Goal: Information Seeking & Learning: Learn about a topic

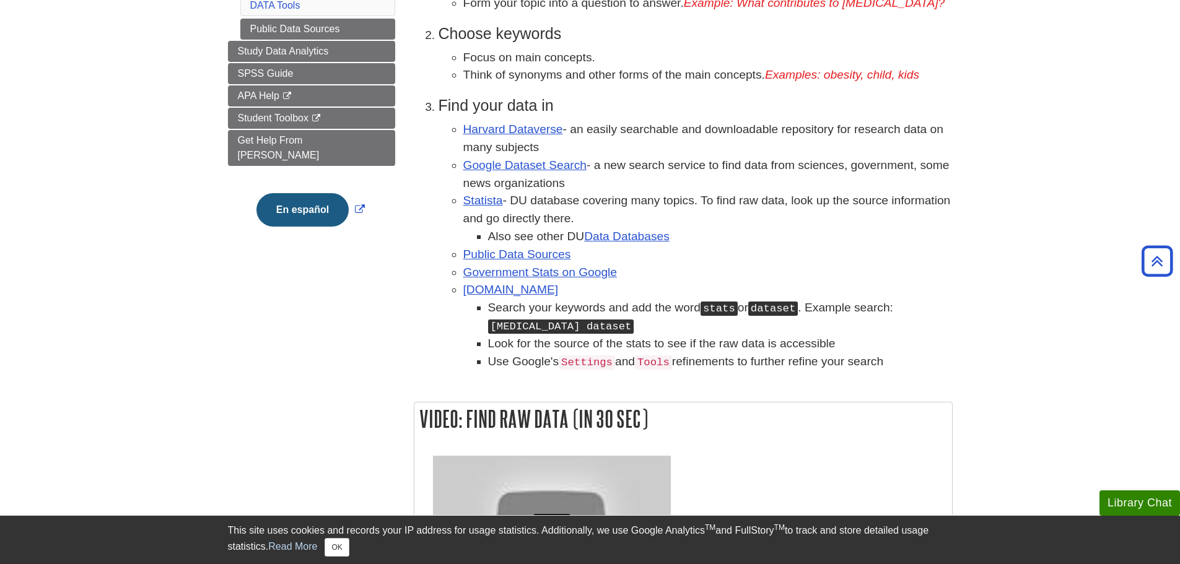
scroll to position [372, 0]
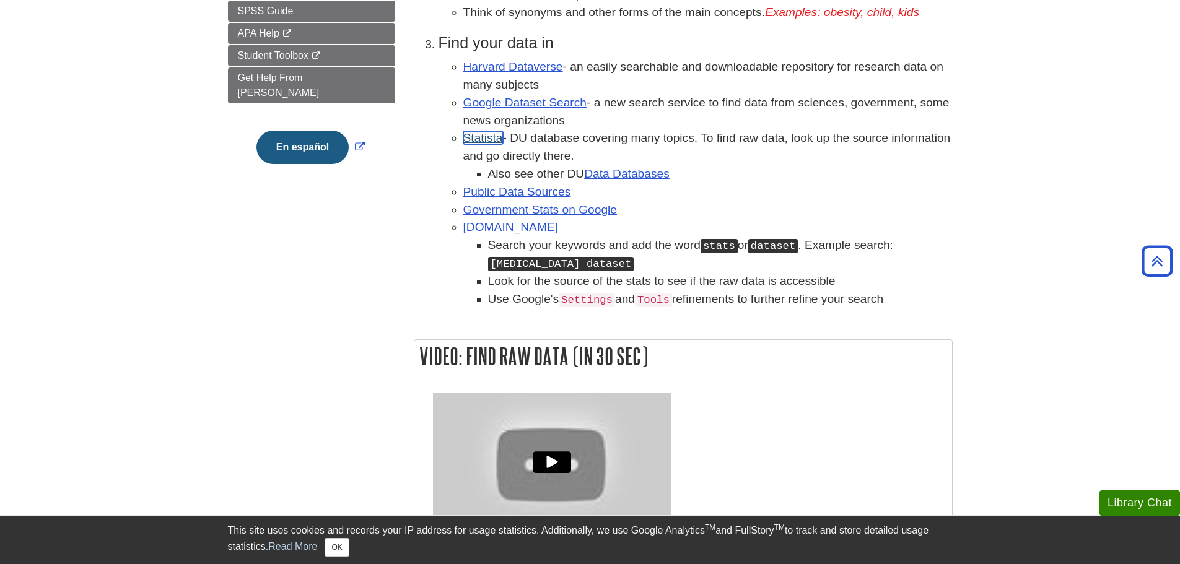
click at [490, 137] on link "Statista" at bounding box center [483, 137] width 40 height 13
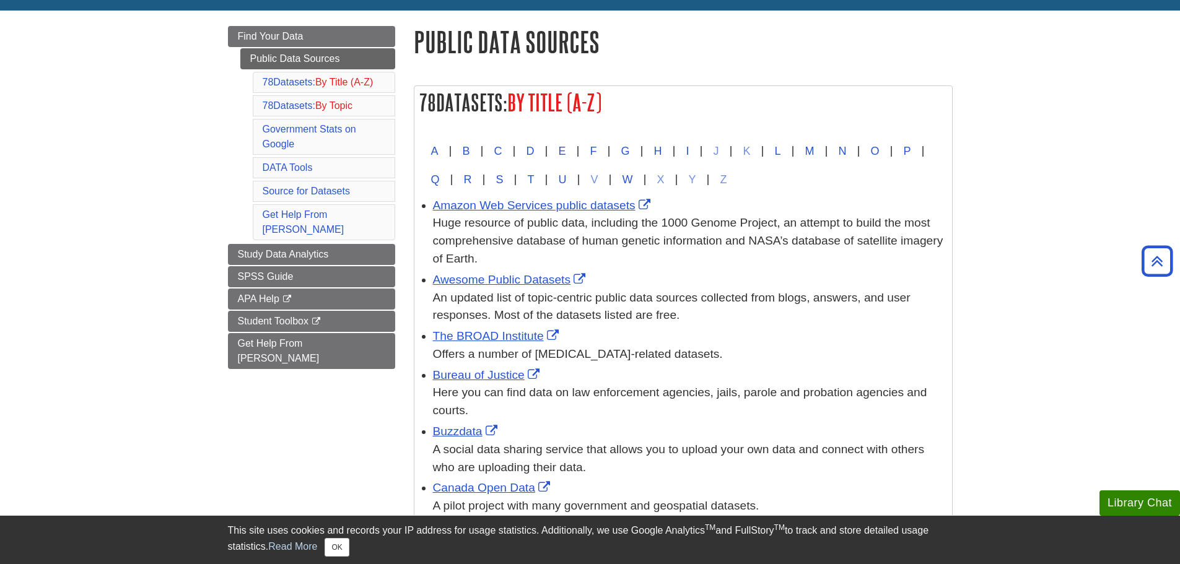
scroll to position [124, 0]
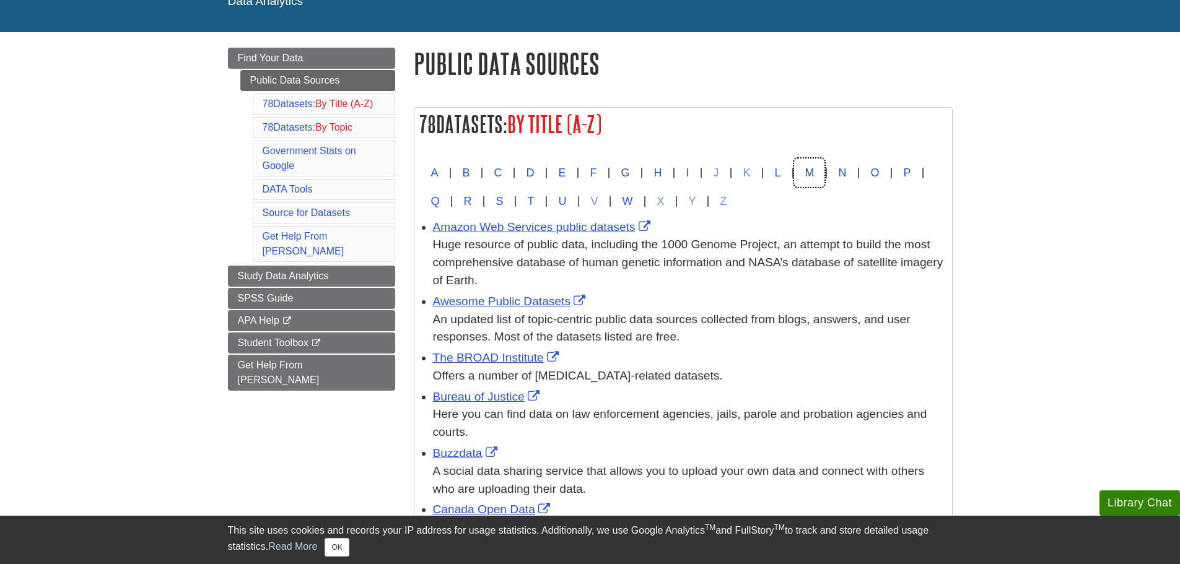
click at [824, 169] on button "M" at bounding box center [809, 173] width 30 height 28
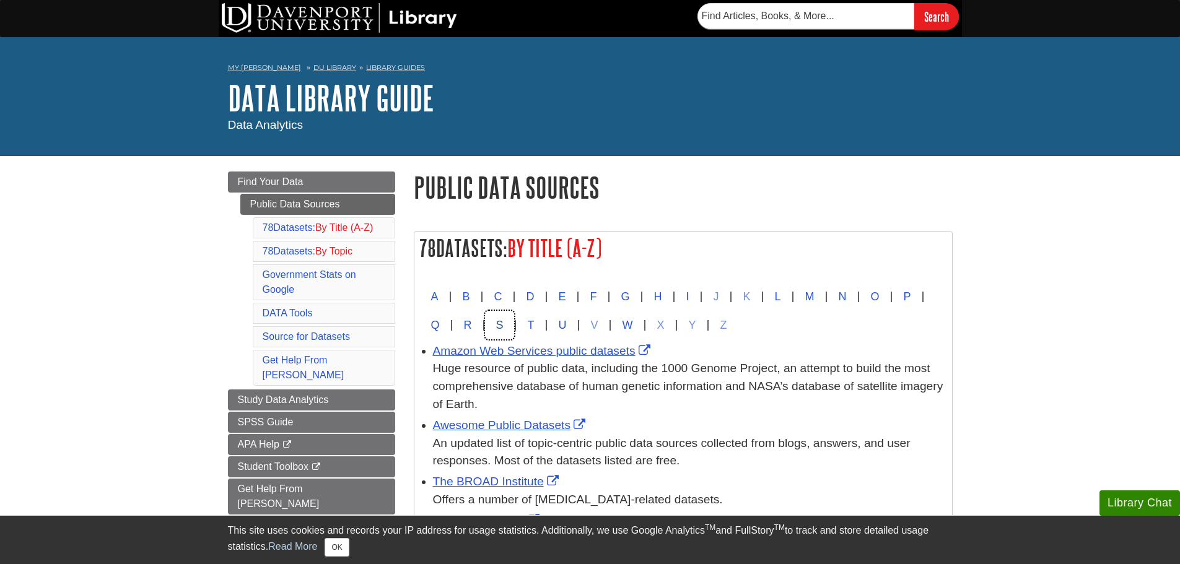
click at [513, 329] on button "S" at bounding box center [499, 325] width 28 height 28
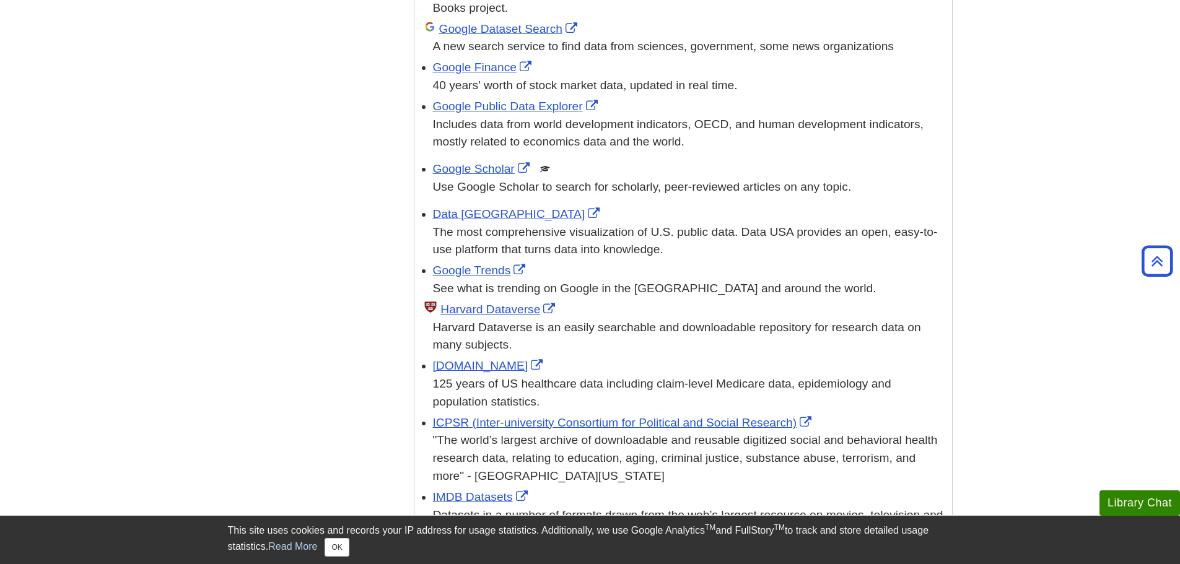
scroll to position [1989, 0]
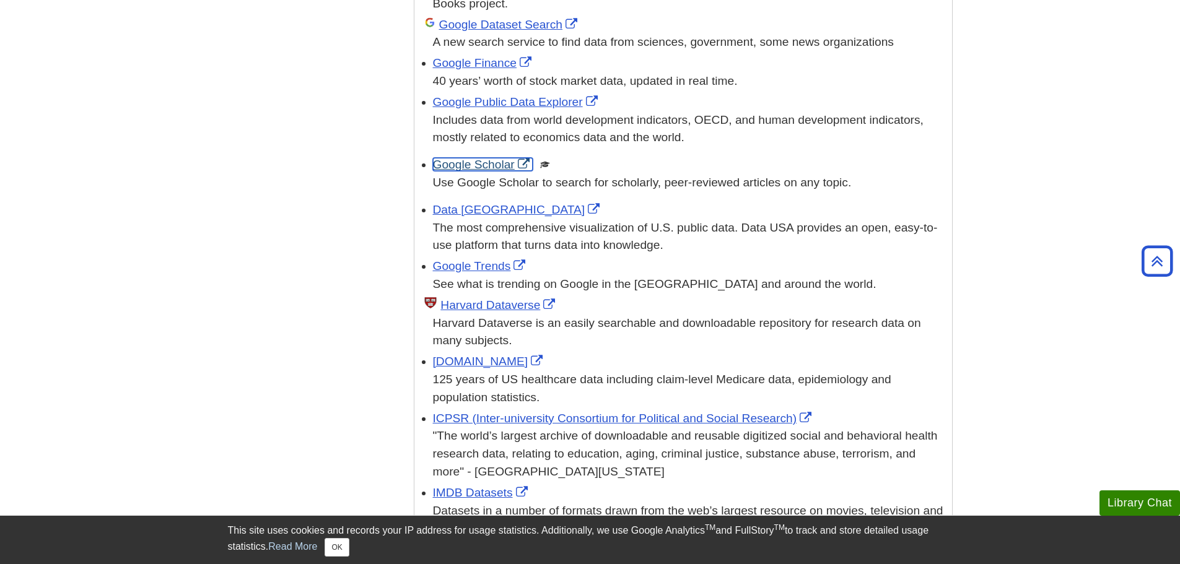
click at [456, 158] on link "Google Scholar" at bounding box center [483, 164] width 100 height 13
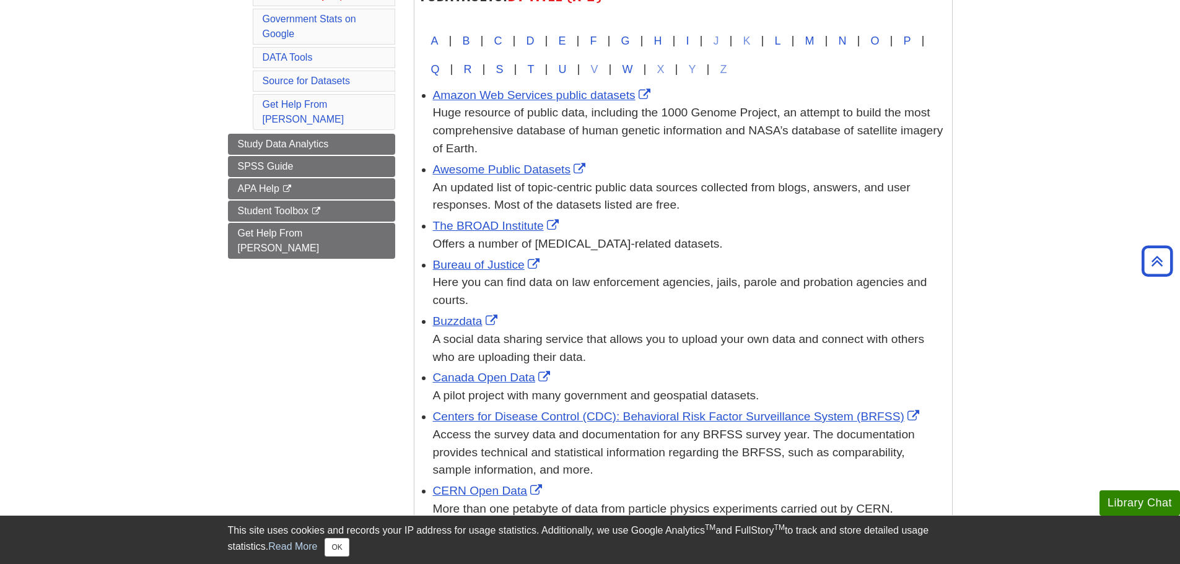
scroll to position [255, 0]
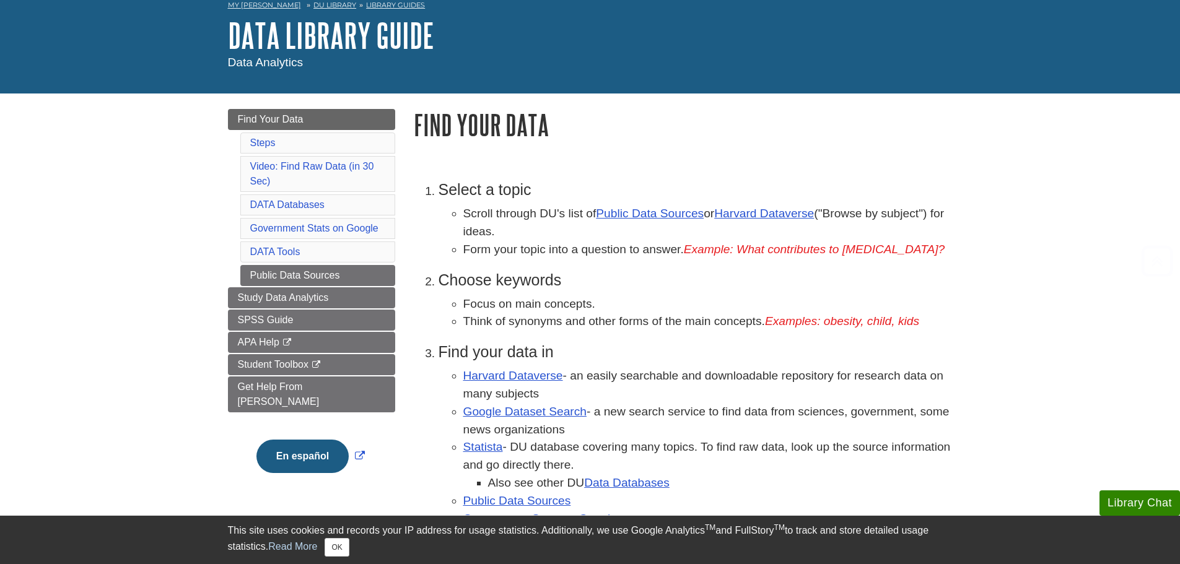
scroll to position [248, 0]
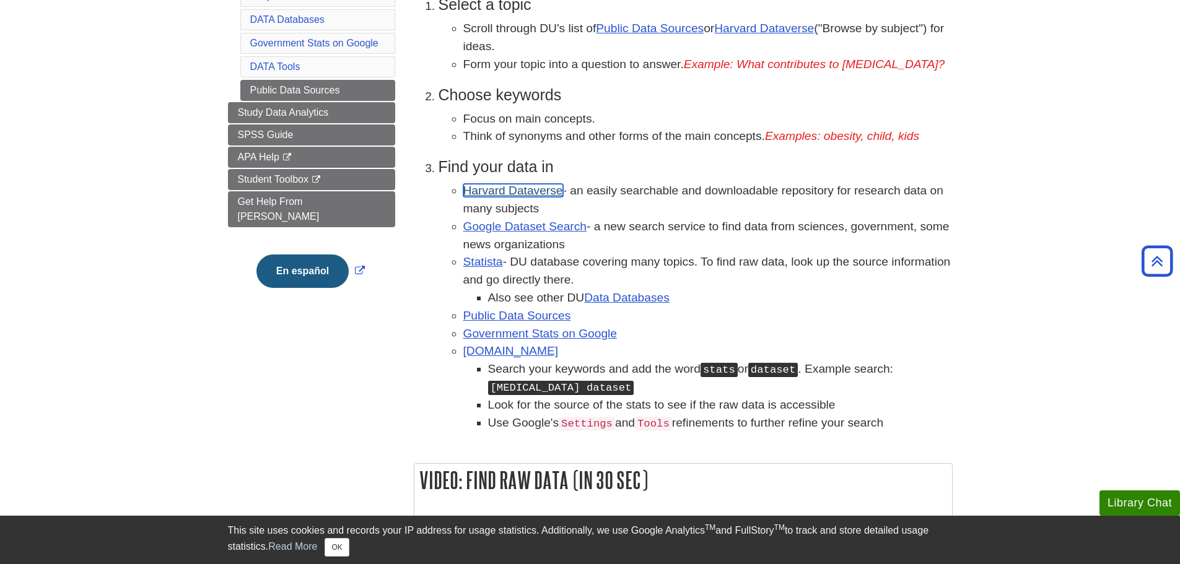
click at [482, 194] on link "Harvard Dataverse" at bounding box center [513, 190] width 100 height 13
click at [523, 312] on link "Public Data Sources" at bounding box center [517, 315] width 108 height 13
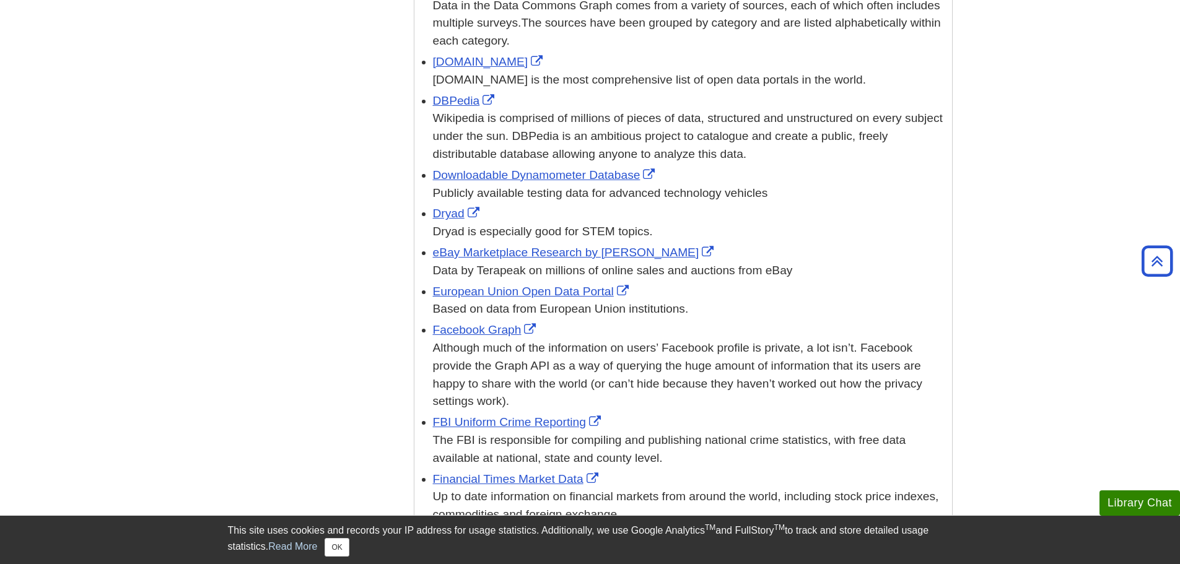
scroll to position [1053, 0]
